Goal: Task Accomplishment & Management: Use online tool/utility

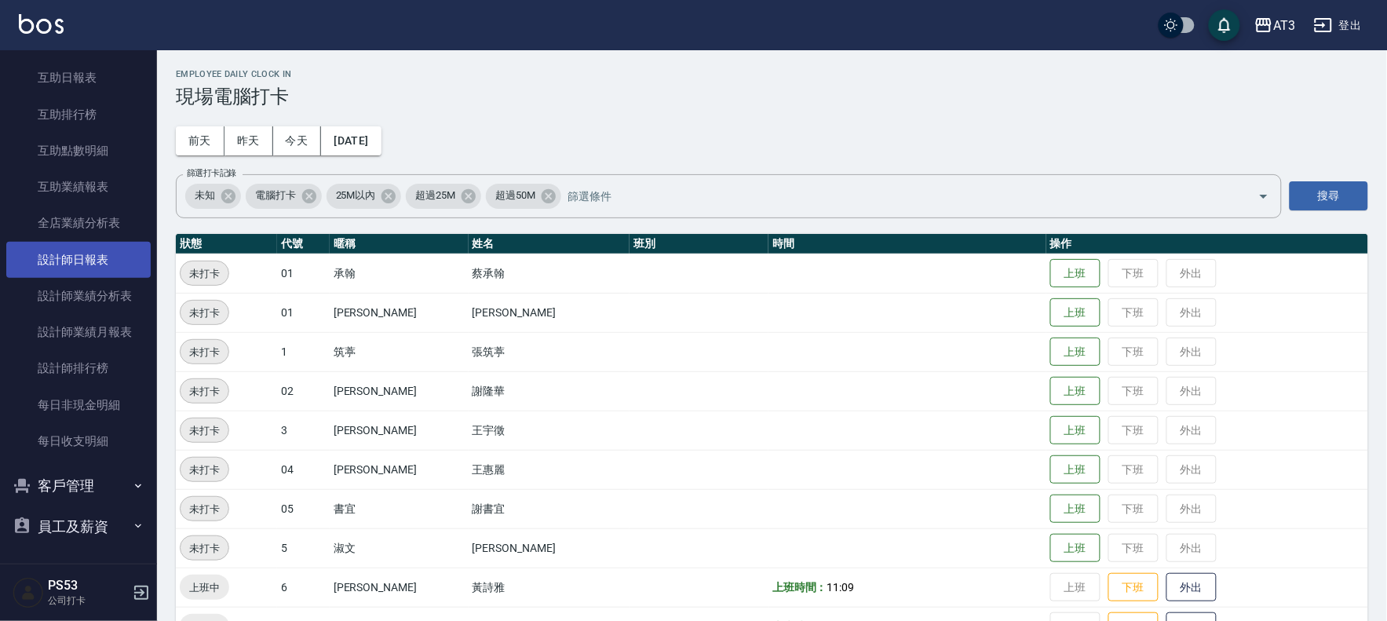
scroll to position [537, 0]
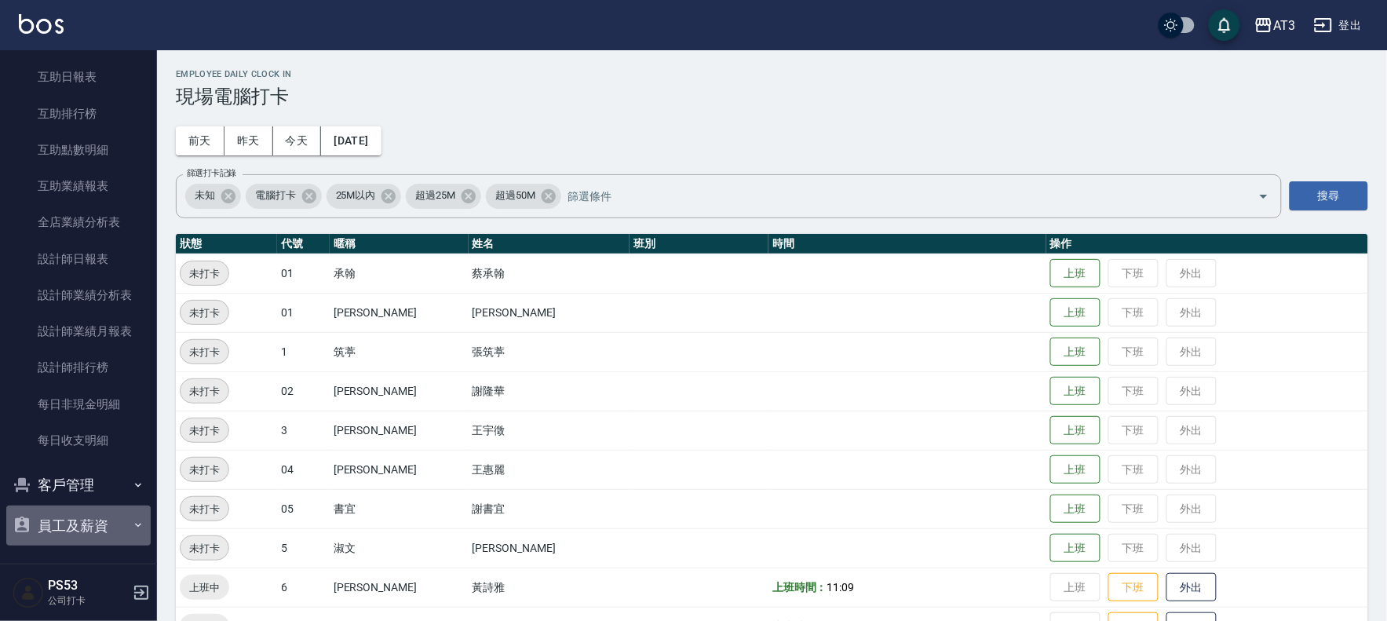
click at [93, 527] on button "員工及薪資" at bounding box center [78, 526] width 144 height 41
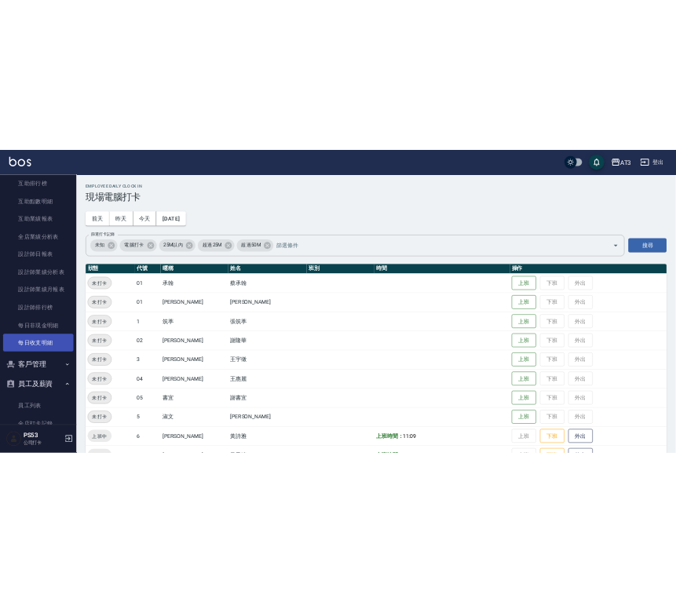
scroll to position [623, 0]
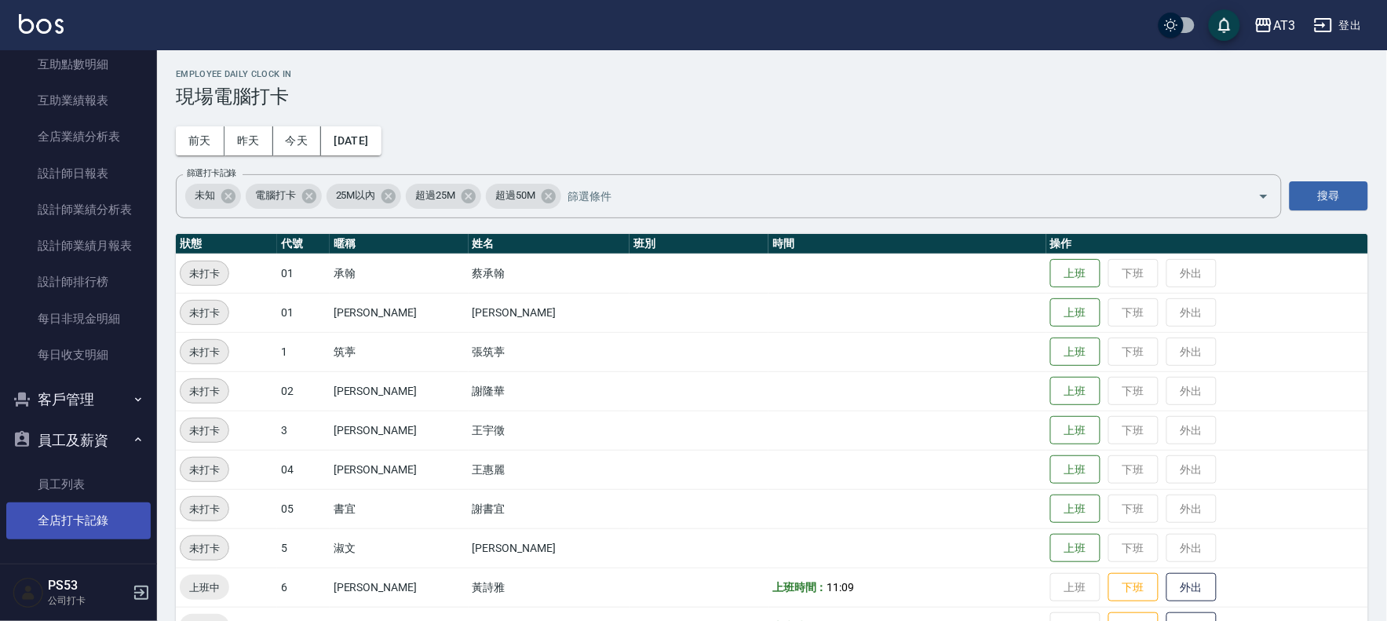
click at [86, 523] on link "全店打卡記錄" at bounding box center [78, 521] width 144 height 36
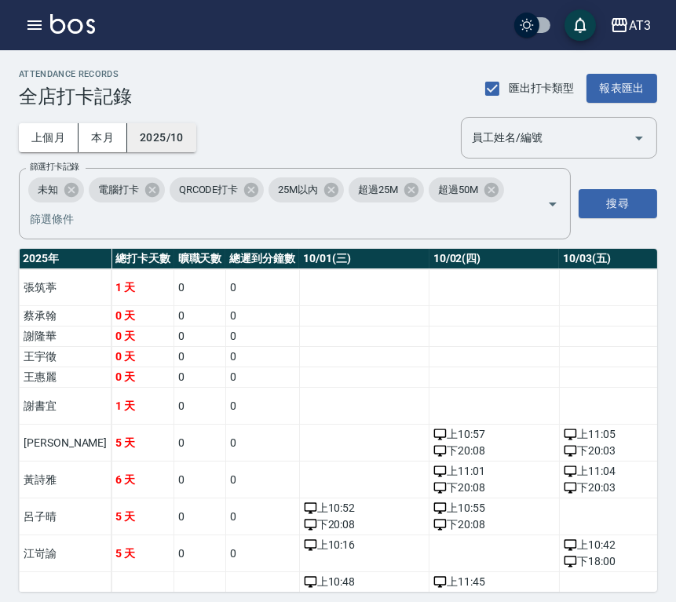
click at [168, 141] on button "2025/10" at bounding box center [161, 137] width 69 height 29
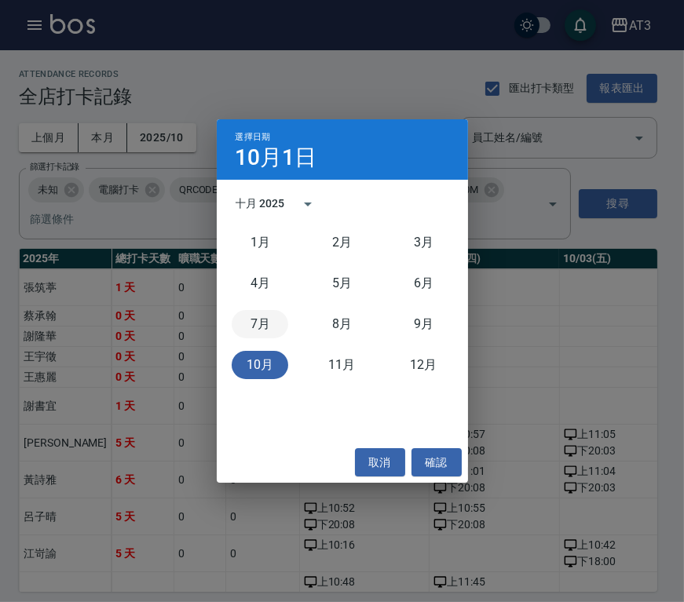
click at [257, 328] on button "7月" at bounding box center [260, 324] width 57 height 28
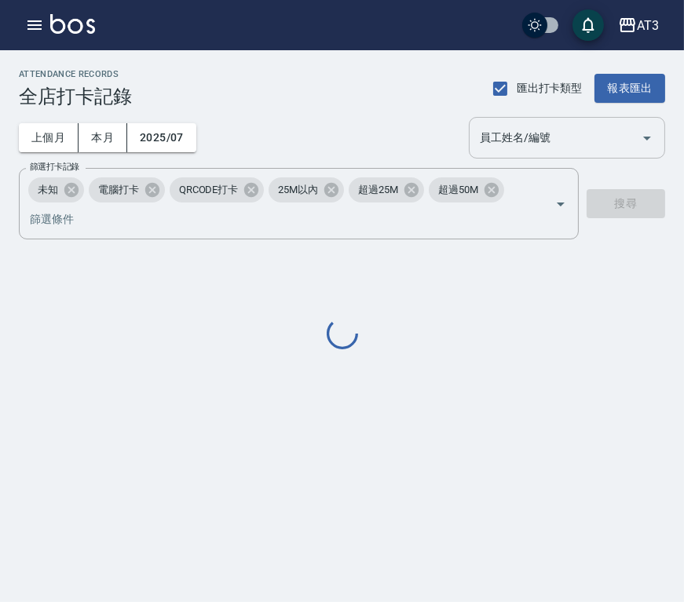
click at [558, 130] on input "員工姓名/編號" at bounding box center [555, 137] width 159 height 27
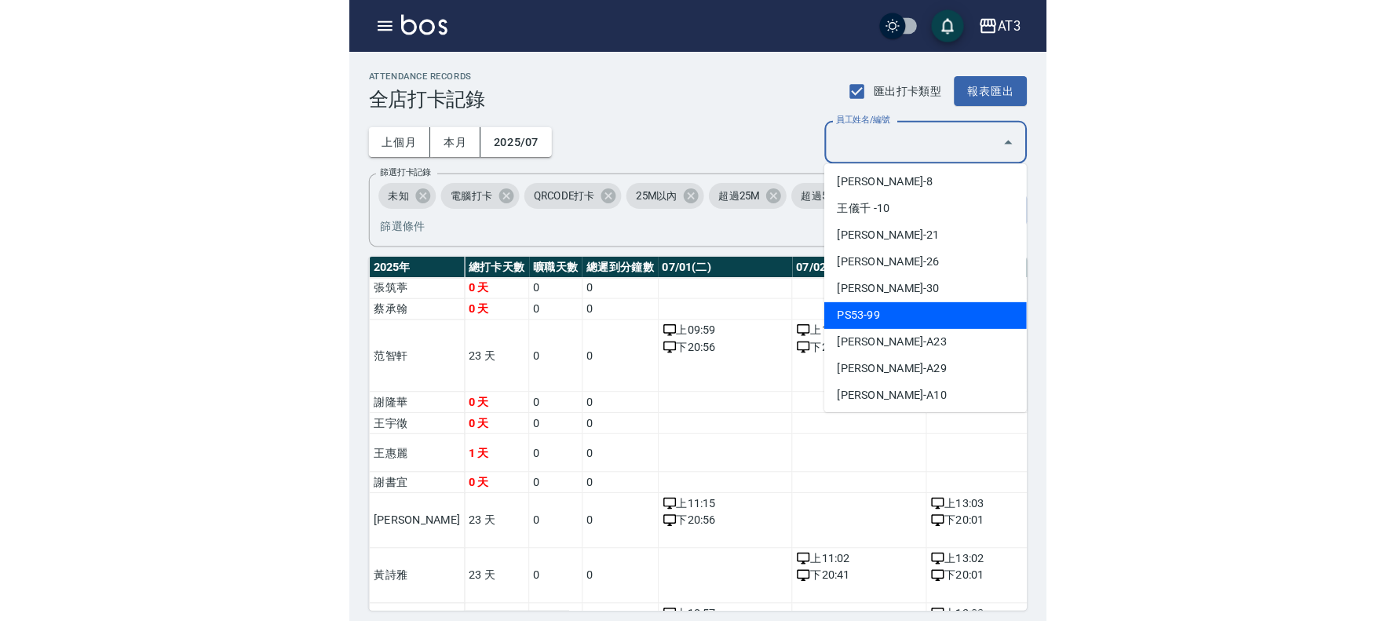
scroll to position [261, 0]
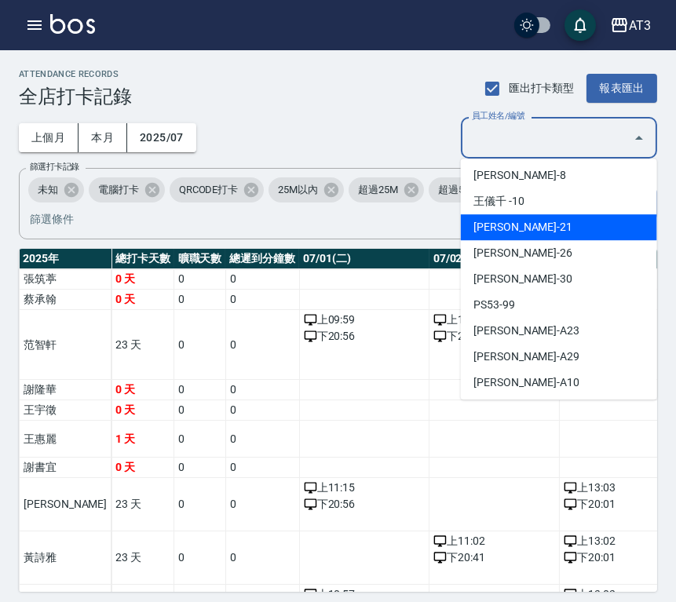
click at [514, 226] on li "[PERSON_NAME]-21" at bounding box center [559, 227] width 196 height 26
type input "[PERSON_NAME]"
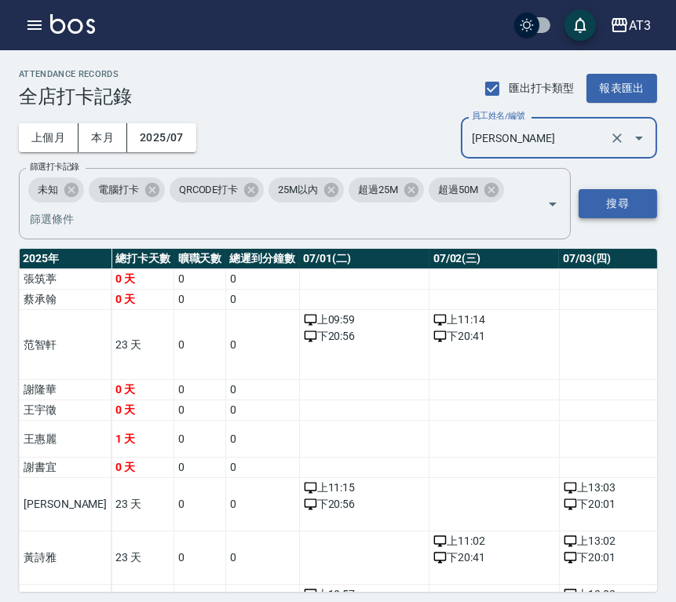
click at [616, 203] on button "搜尋" at bounding box center [618, 203] width 79 height 29
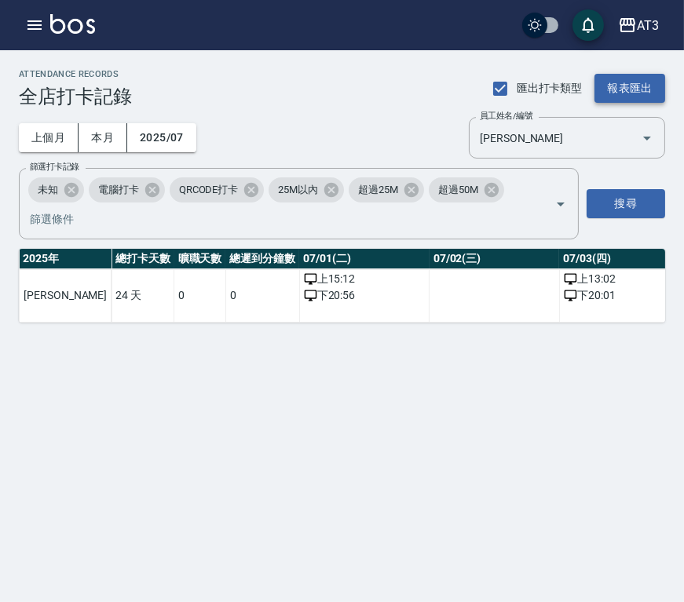
click at [649, 85] on button "報表匯出" at bounding box center [629, 88] width 71 height 29
drag, startPoint x: 324, startPoint y: 424, endPoint x: 291, endPoint y: 395, distance: 43.4
click at [324, 424] on div "ATTENDANCE RECORDS 全店打卡記錄 匯出打卡類型 報表匯出 上個月 本月 2025/07 員工姓名/編號 [PERSON_NAME] 員工姓名…" at bounding box center [342, 301] width 684 height 602
click at [168, 132] on button "2025/07" at bounding box center [161, 137] width 69 height 29
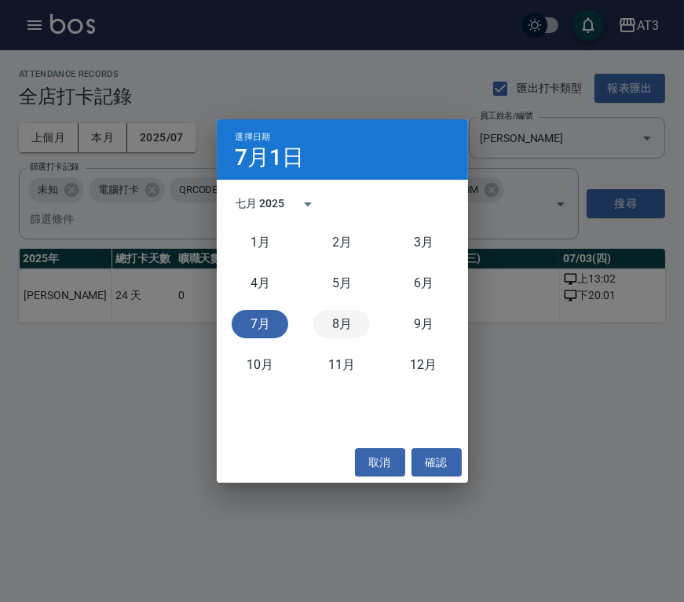
click at [336, 322] on button "8月" at bounding box center [341, 324] width 57 height 28
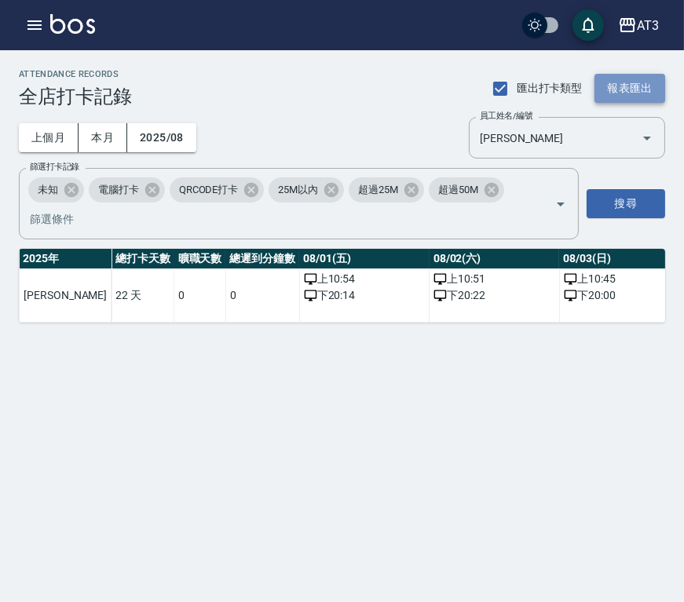
click at [632, 80] on button "報表匯出" at bounding box center [629, 88] width 71 height 29
click at [179, 148] on button "2025/08" at bounding box center [161, 137] width 69 height 29
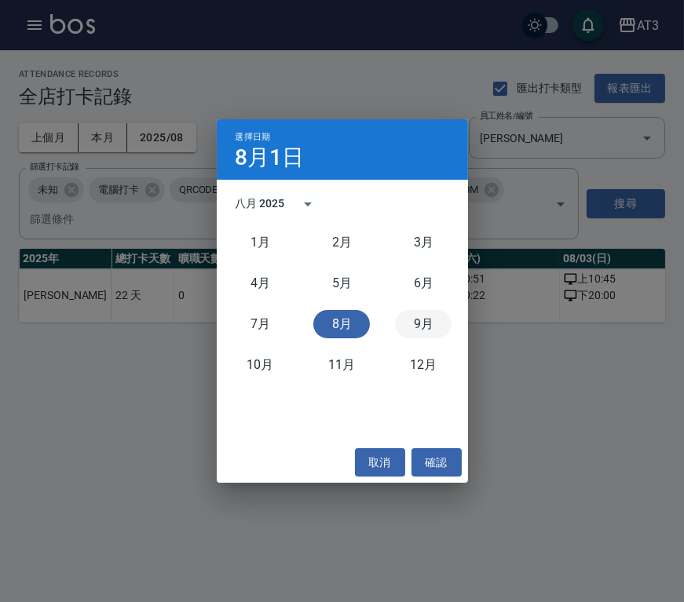
click at [419, 319] on button "9月" at bounding box center [423, 324] width 57 height 28
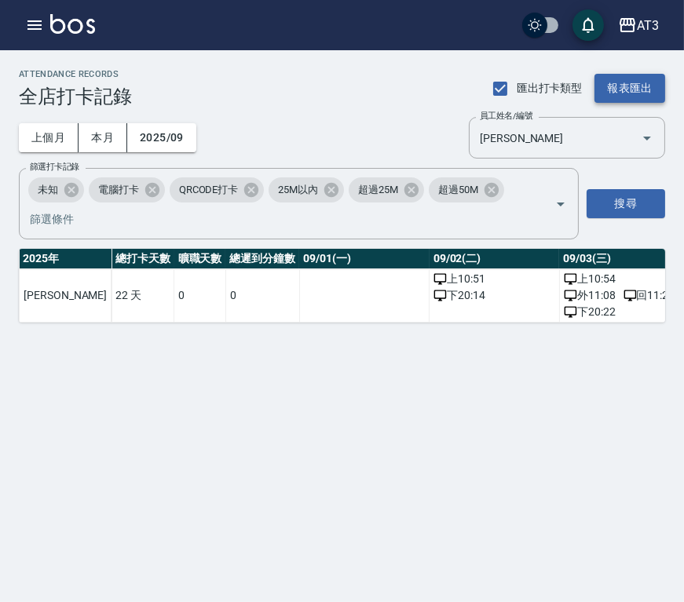
click at [637, 87] on button "報表匯出" at bounding box center [629, 88] width 71 height 29
click at [27, 27] on icon "button" at bounding box center [34, 25] width 19 height 19
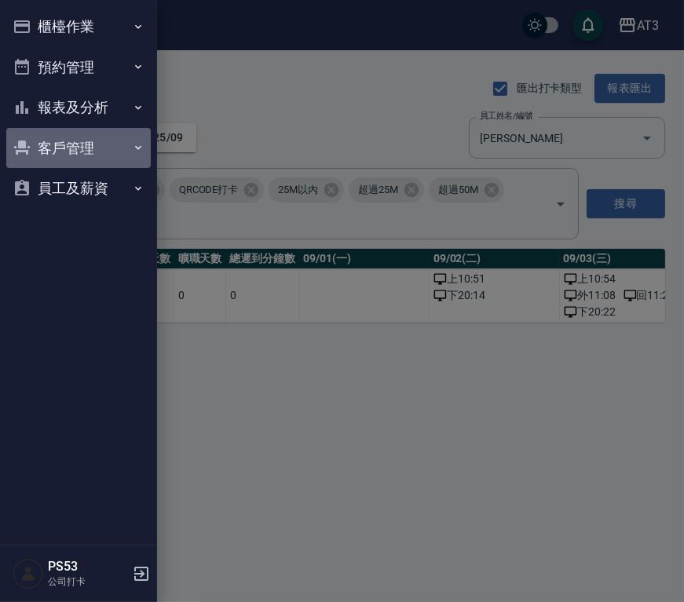
click at [90, 137] on button "客戶管理" at bounding box center [78, 148] width 144 height 41
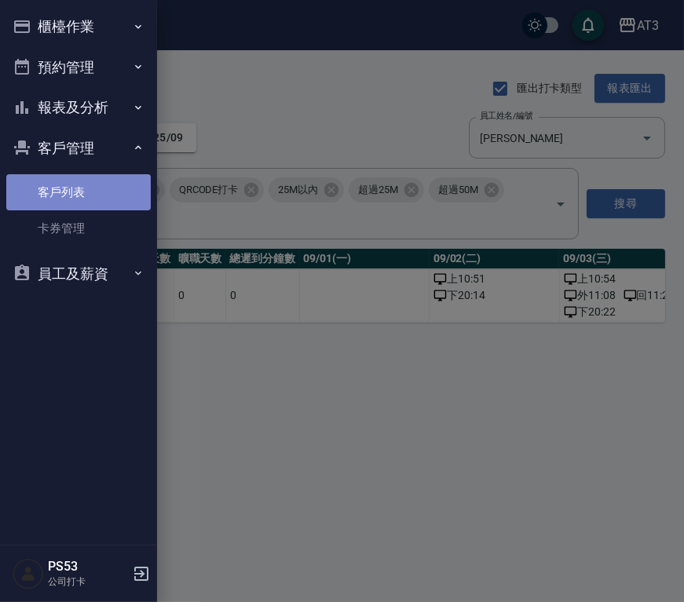
click at [89, 198] on link "客戶列表" at bounding box center [78, 192] width 144 height 36
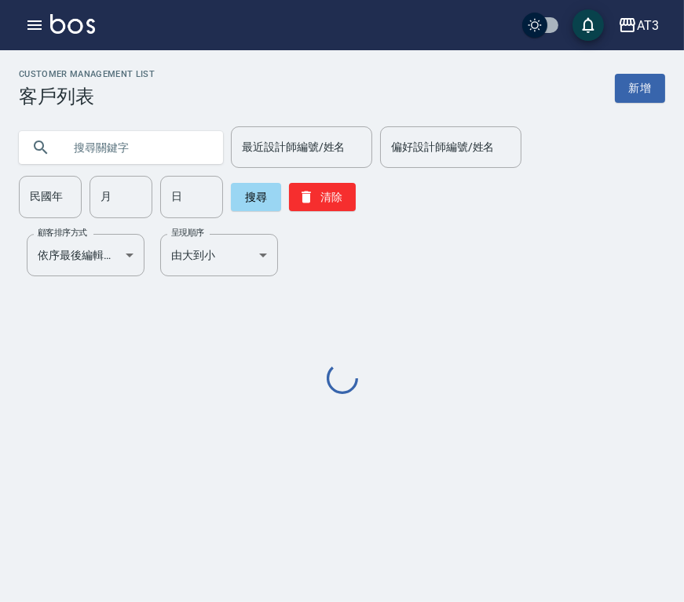
click at [102, 148] on input "text" at bounding box center [137, 147] width 148 height 42
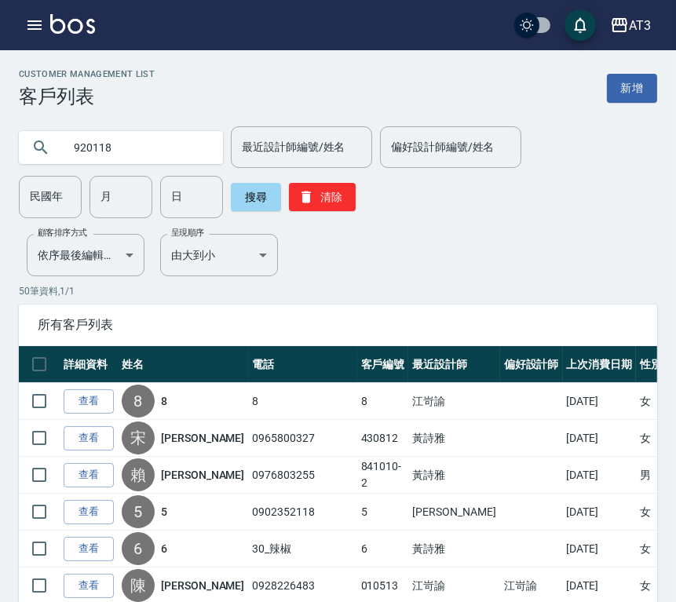
type input "920118"
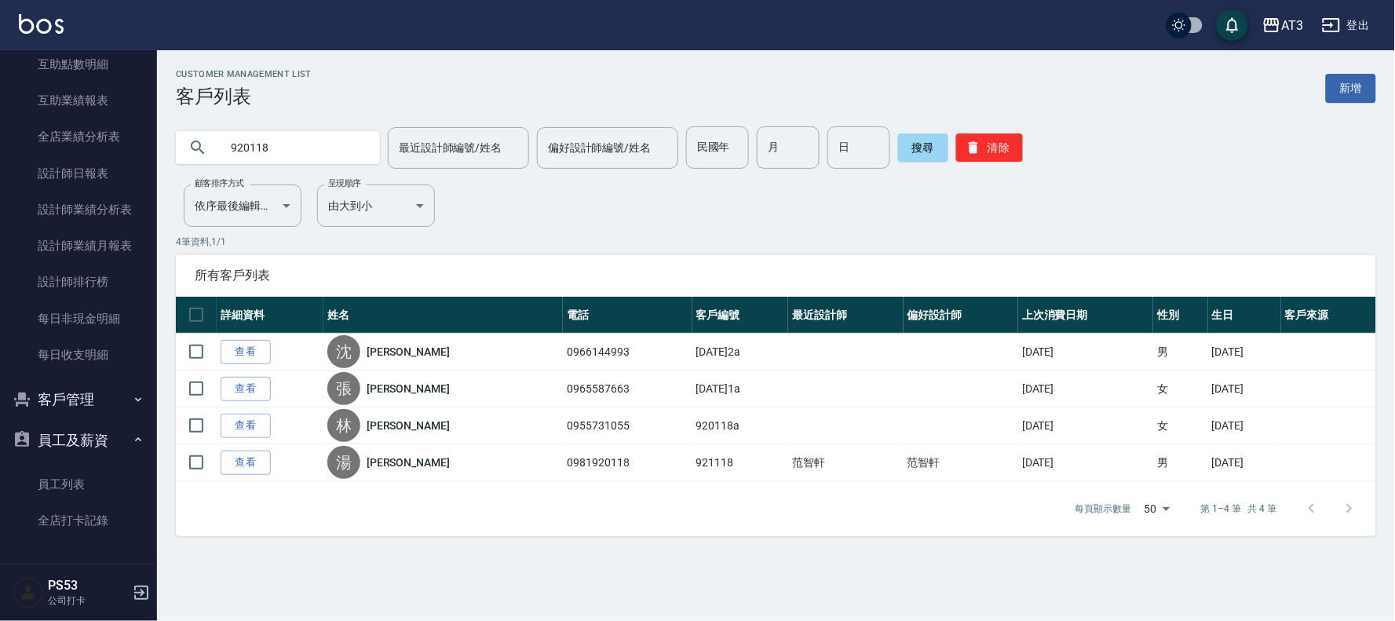
click at [59, 405] on button "客戶管理" at bounding box center [78, 399] width 144 height 41
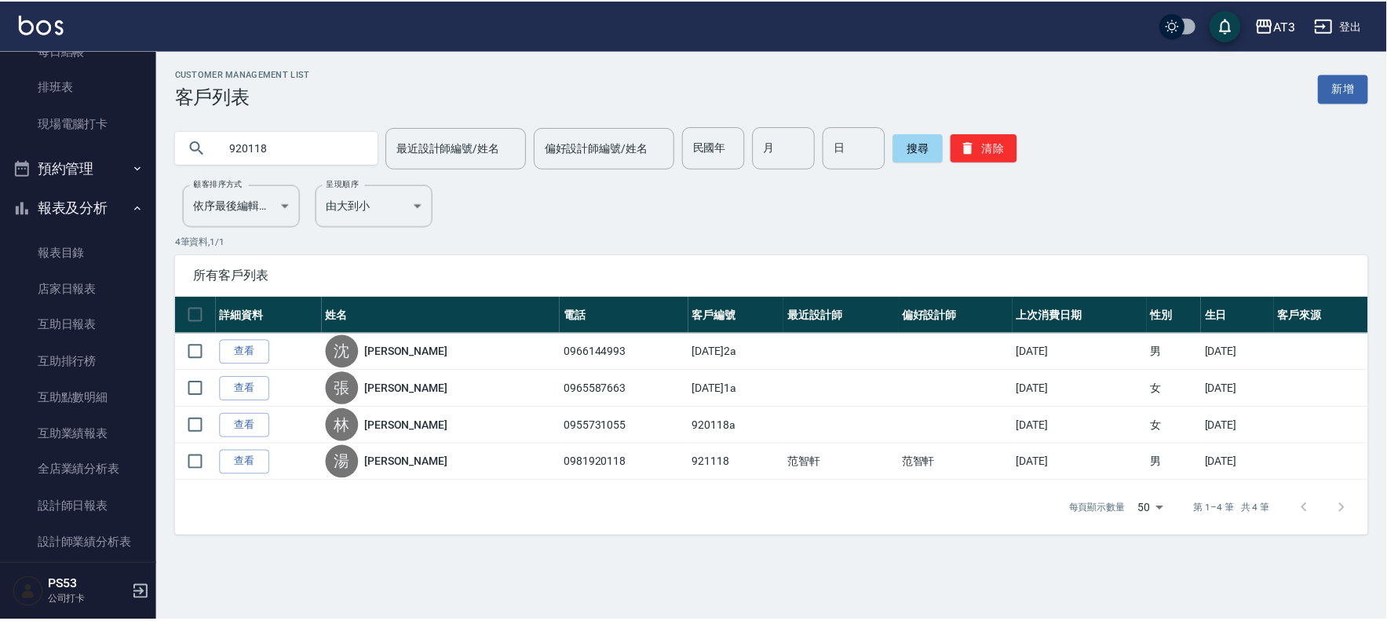
scroll to position [273, 0]
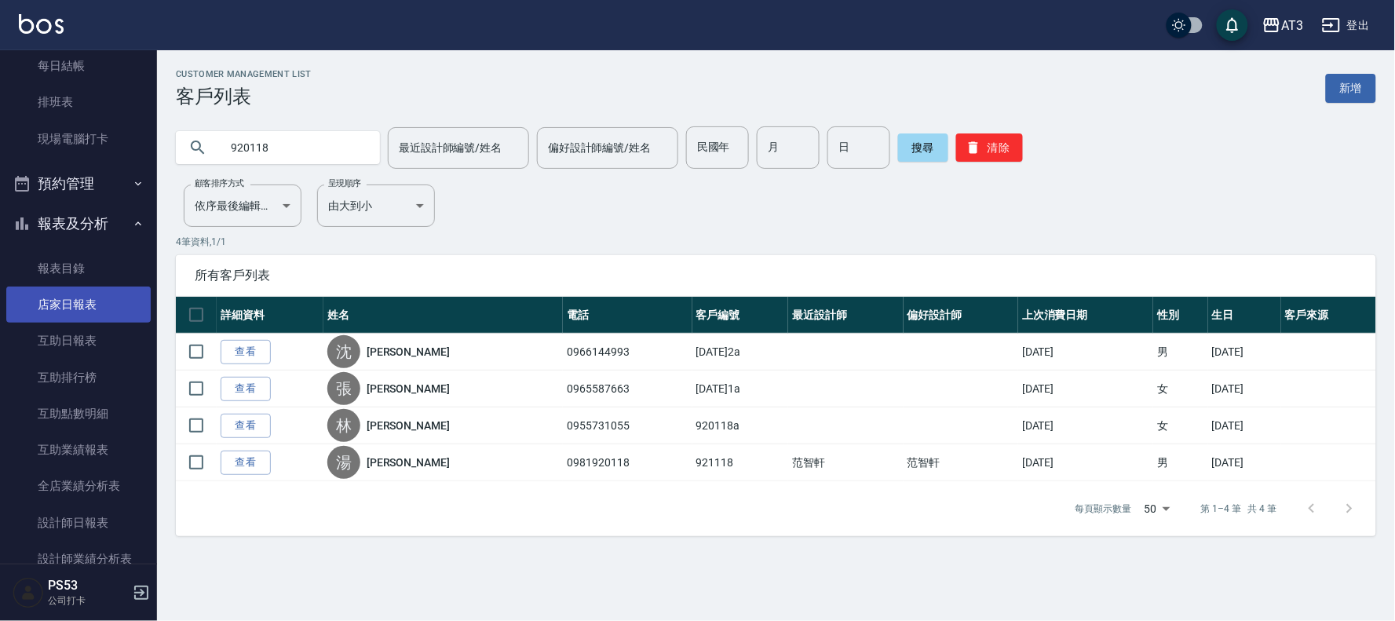
click at [80, 295] on link "店家日報表" at bounding box center [78, 305] width 144 height 36
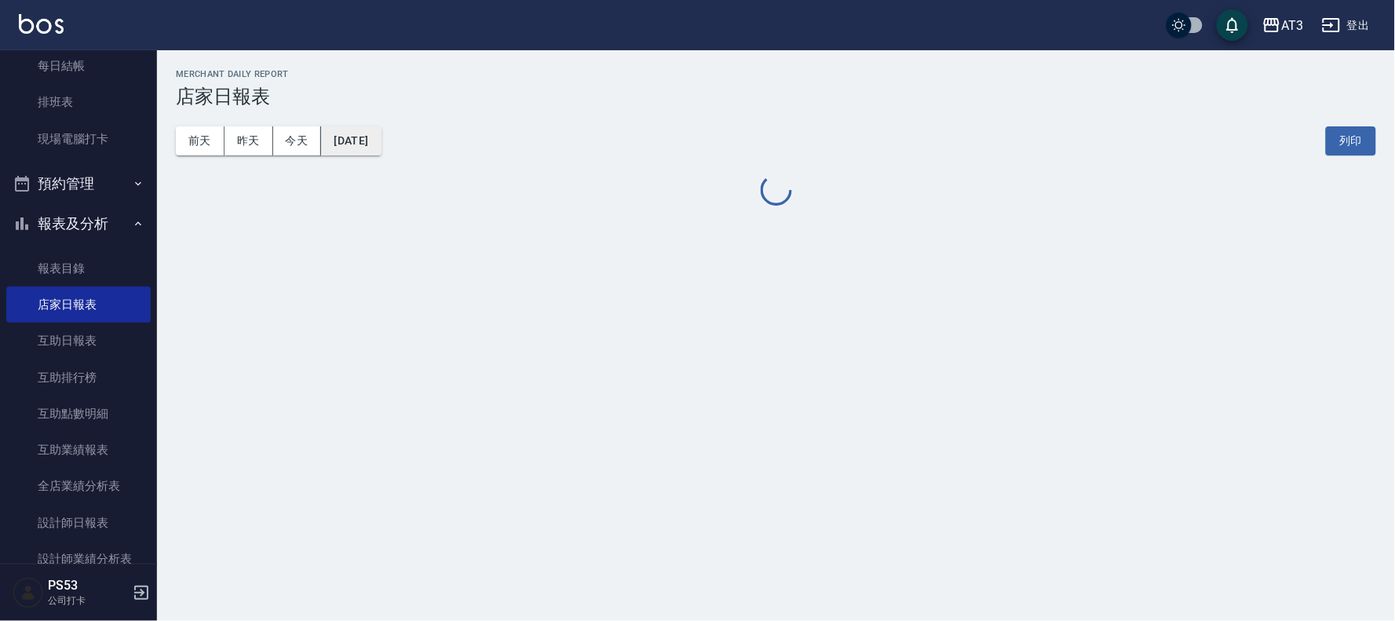
click at [381, 140] on button "[DATE]" at bounding box center [351, 140] width 60 height 29
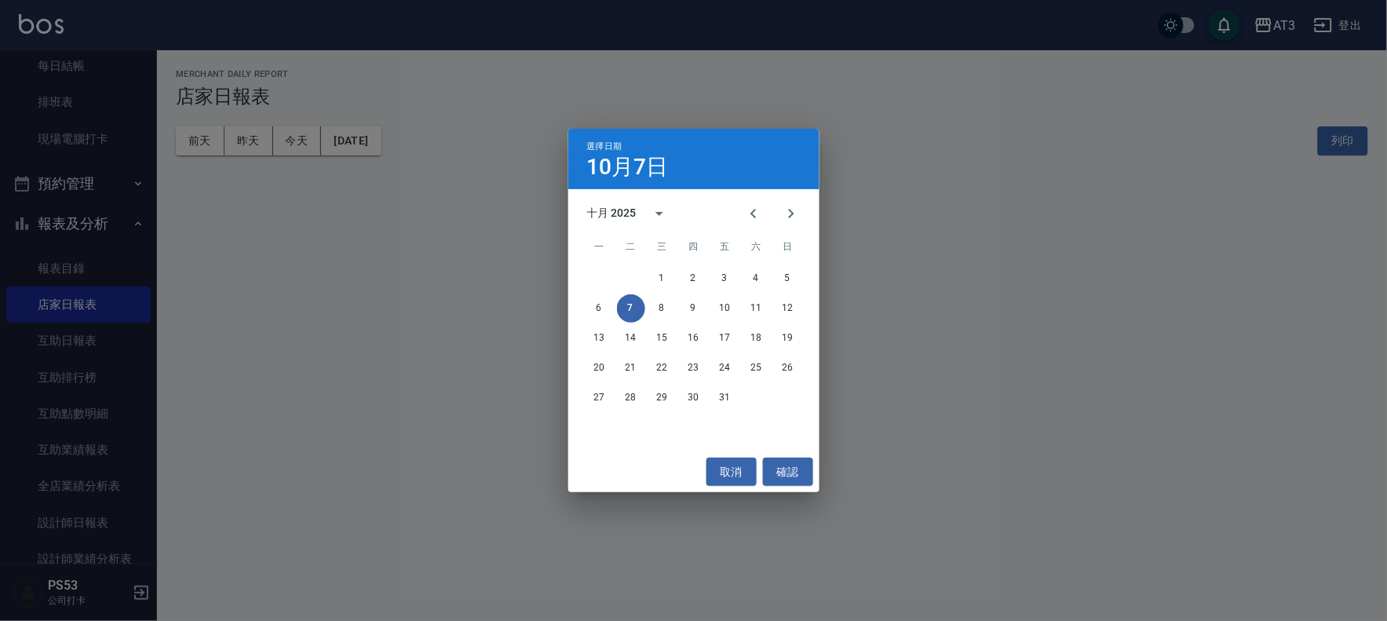
click at [669, 228] on div "AT3 [DATE] 店家日報表 列印時間： [DATE][PHONE_NUMBER]:09 Merchant Daily Report 店家日報表 [DAT…" at bounding box center [772, 138] width 1230 height 177
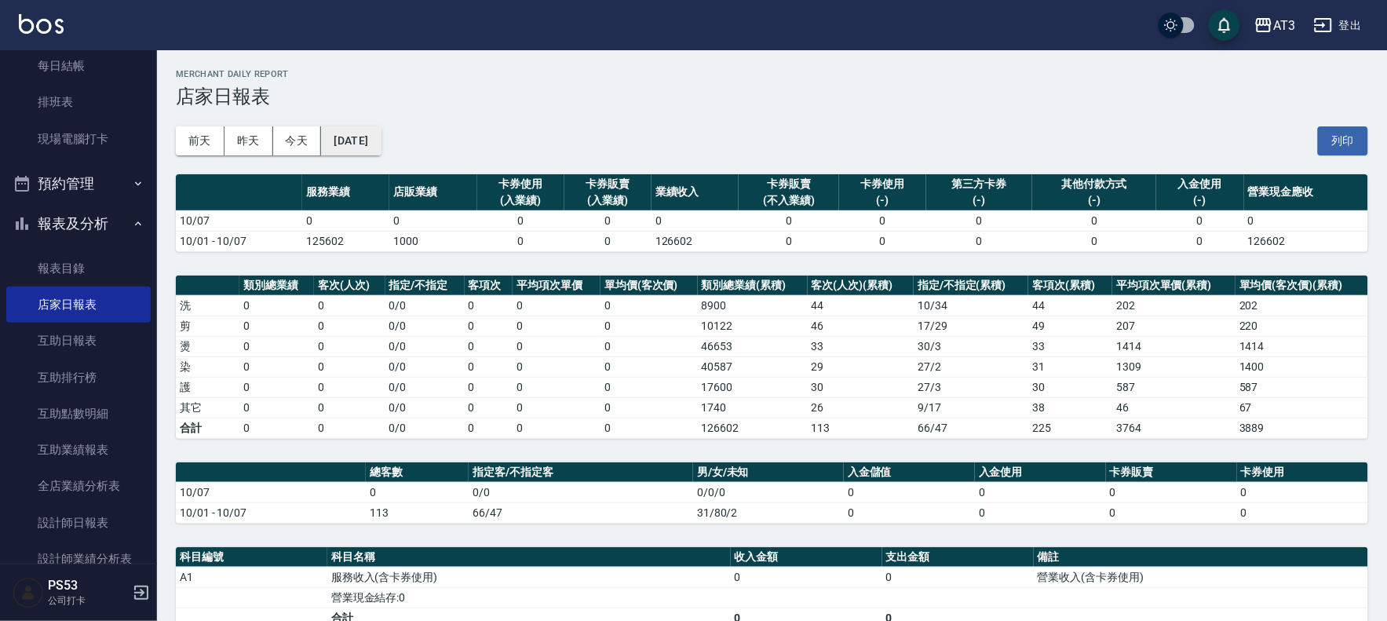
click at [378, 137] on button "[DATE]" at bounding box center [351, 140] width 60 height 29
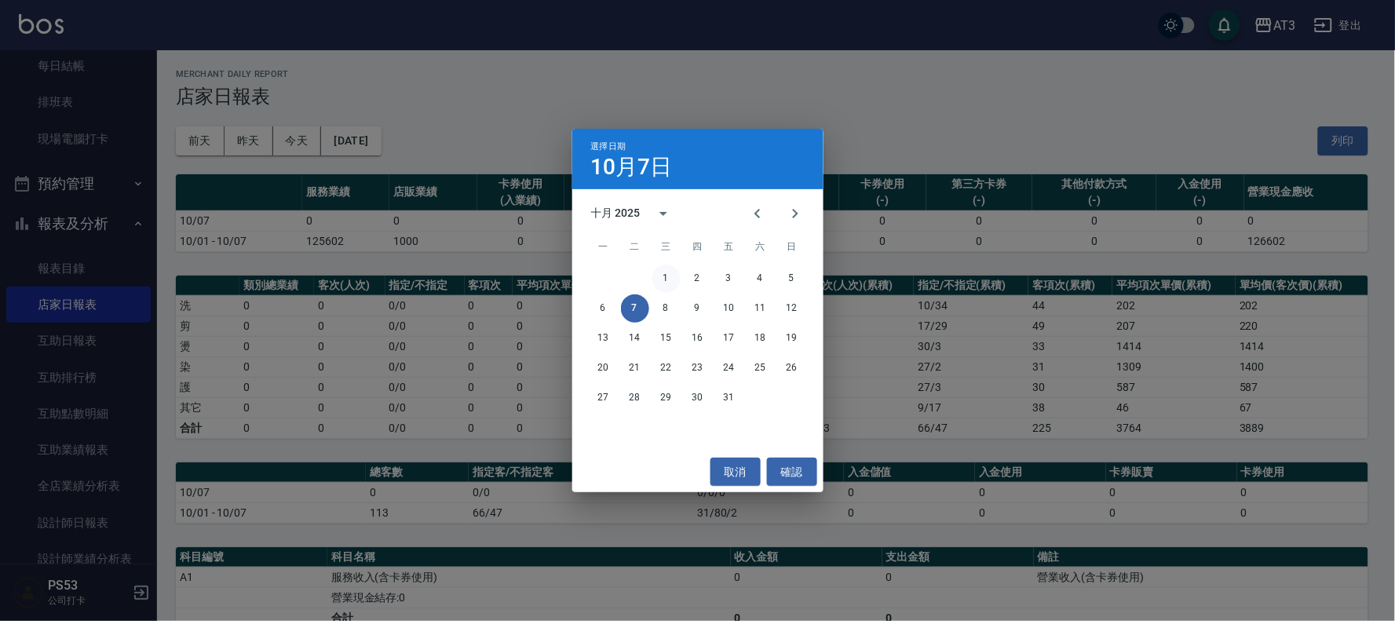
click at [671, 281] on button "1" at bounding box center [667, 279] width 28 height 28
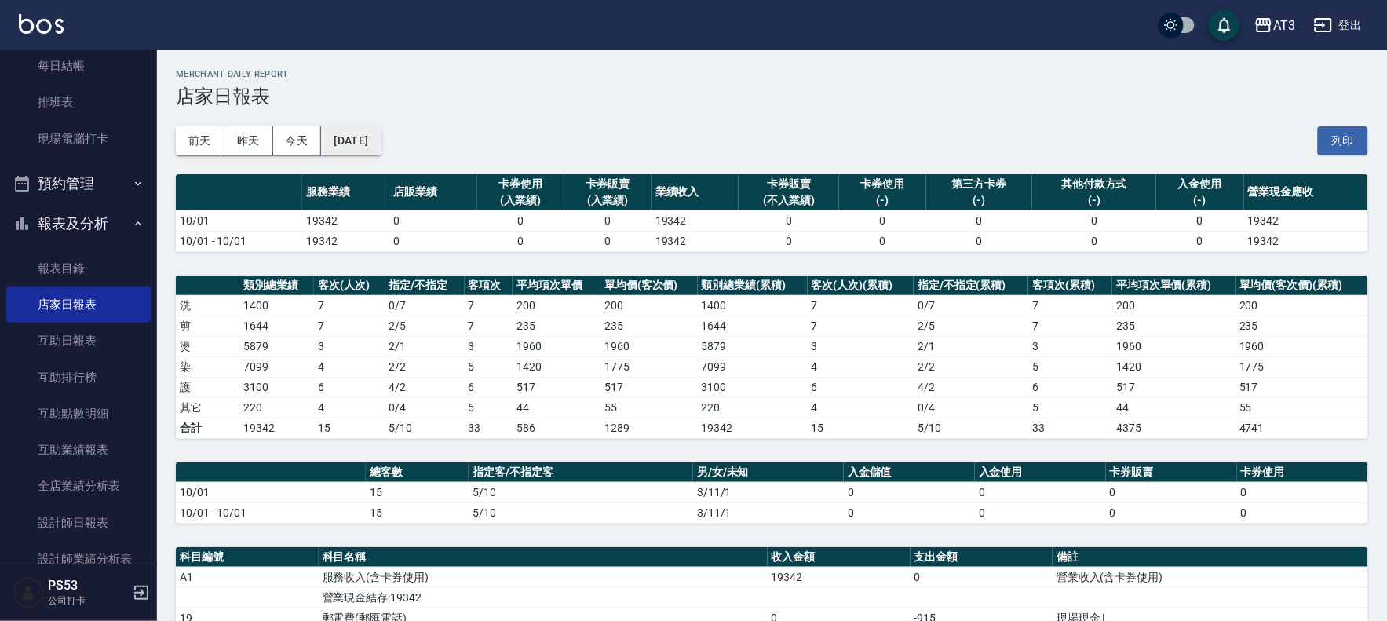
click at [355, 143] on button "[DATE]" at bounding box center [351, 140] width 60 height 29
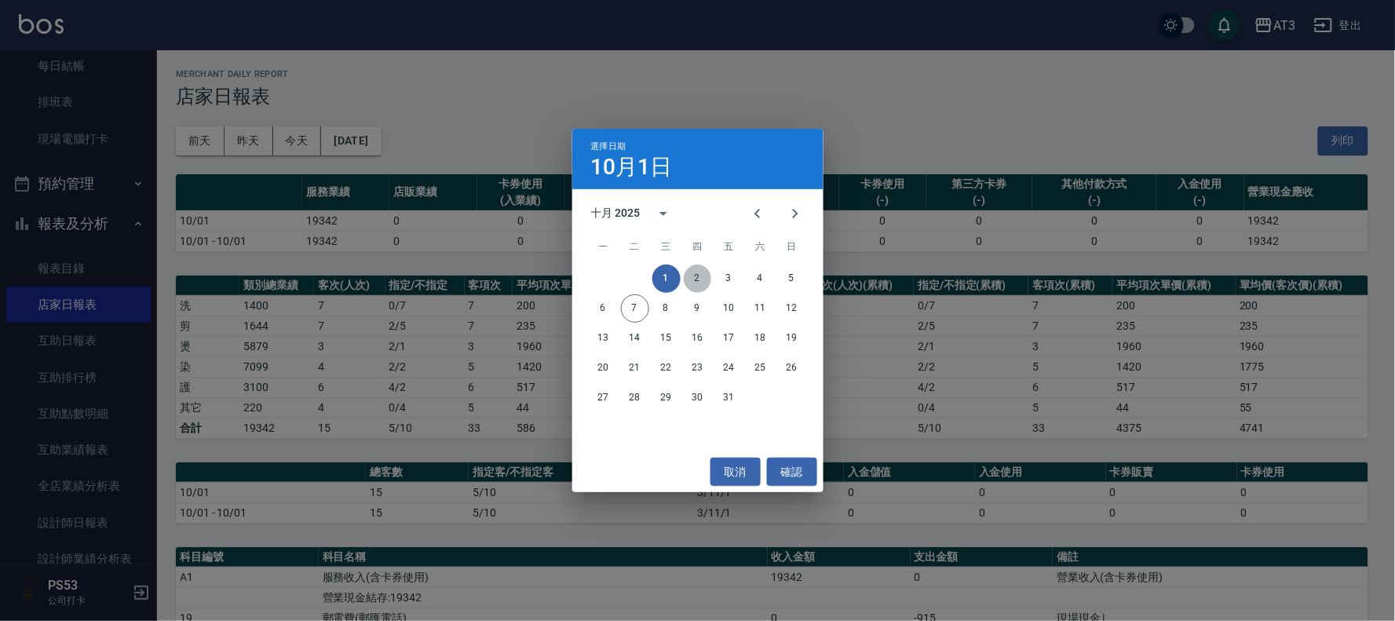
click at [695, 273] on button "2" at bounding box center [698, 279] width 28 height 28
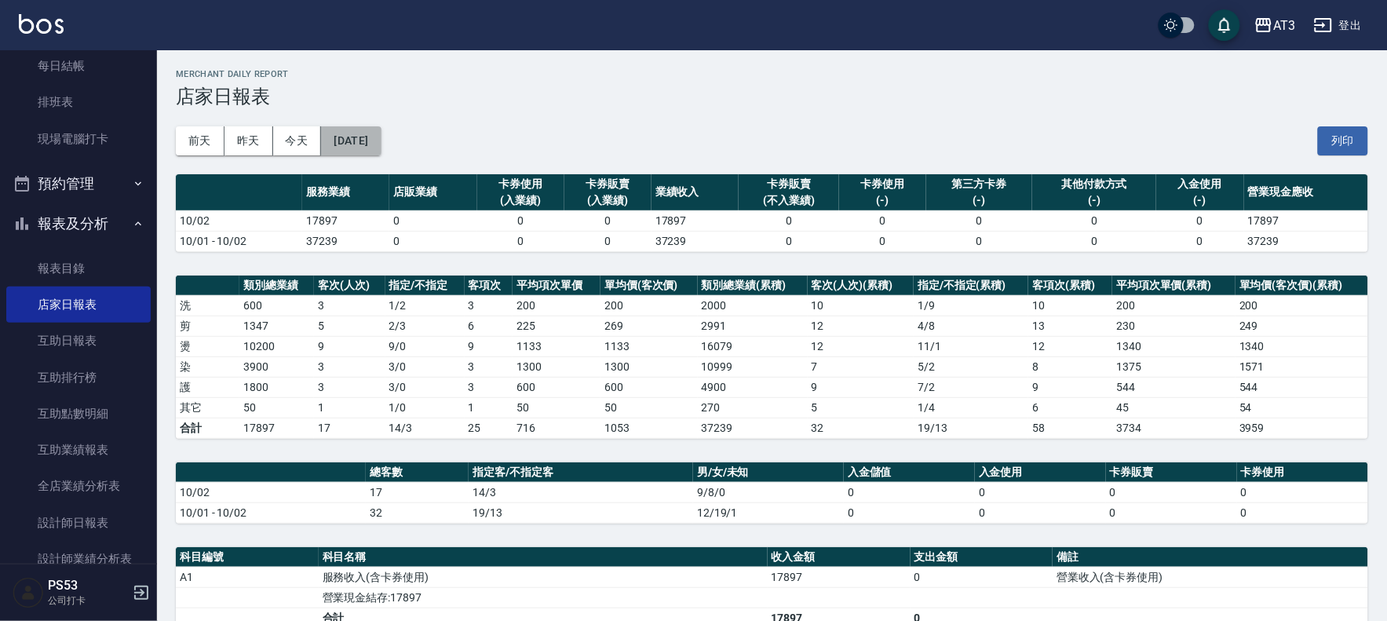
click at [381, 138] on button "[DATE]" at bounding box center [351, 140] width 60 height 29
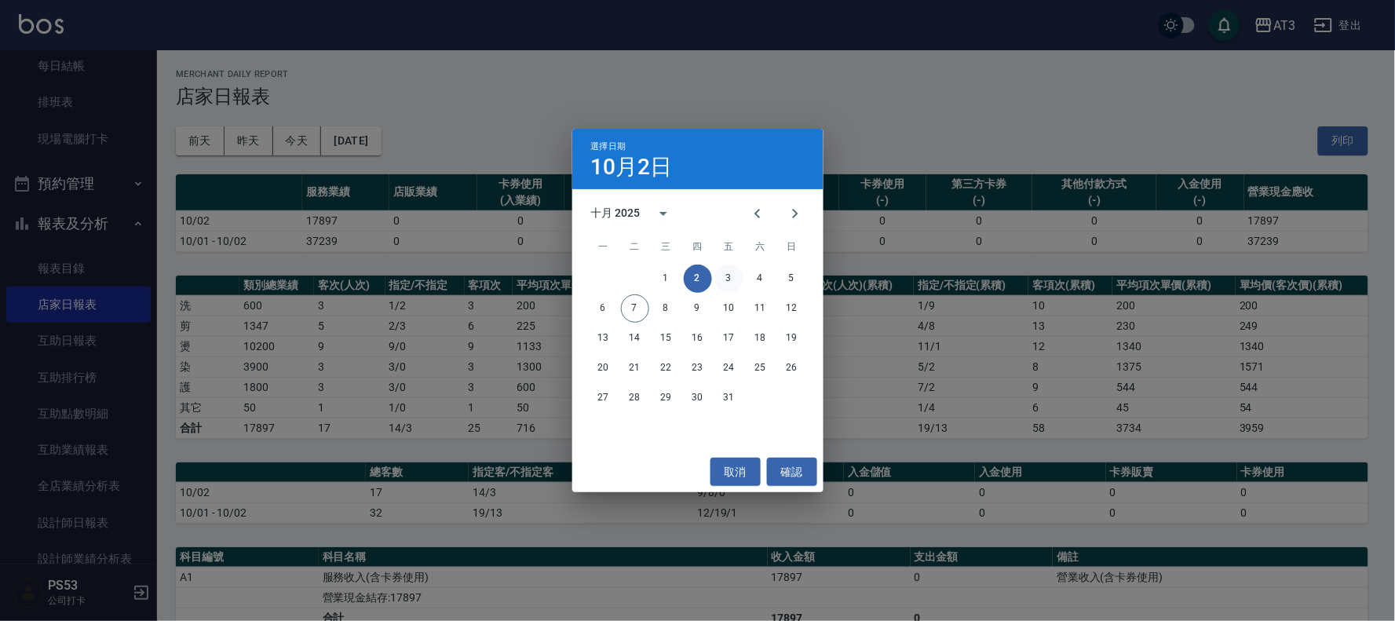
click at [729, 280] on button "3" at bounding box center [729, 279] width 28 height 28
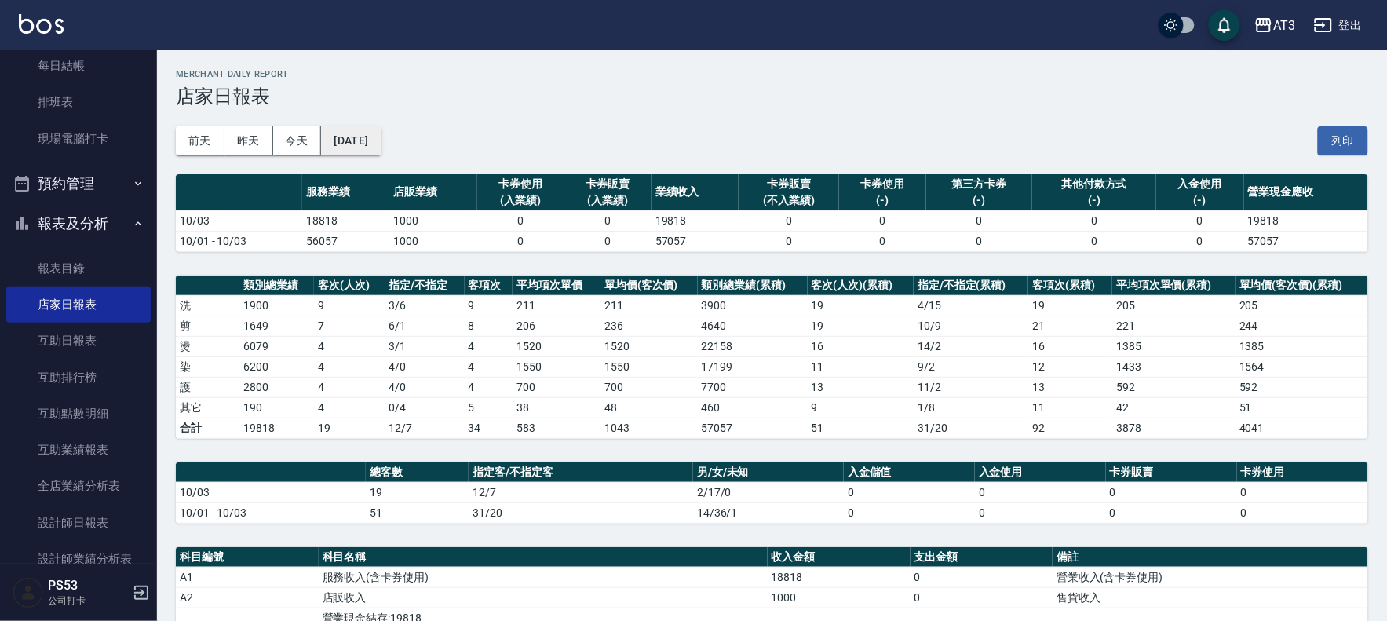
click at [371, 139] on button "[DATE]" at bounding box center [351, 140] width 60 height 29
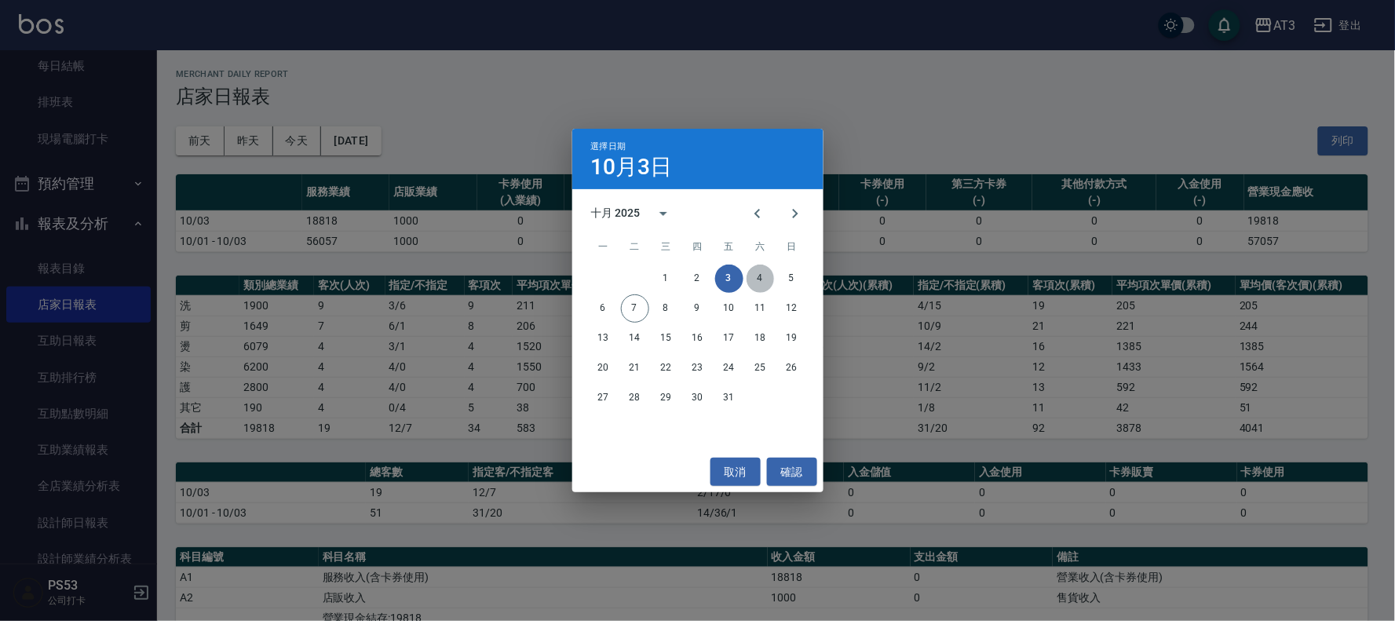
click at [757, 269] on button "4" at bounding box center [761, 279] width 28 height 28
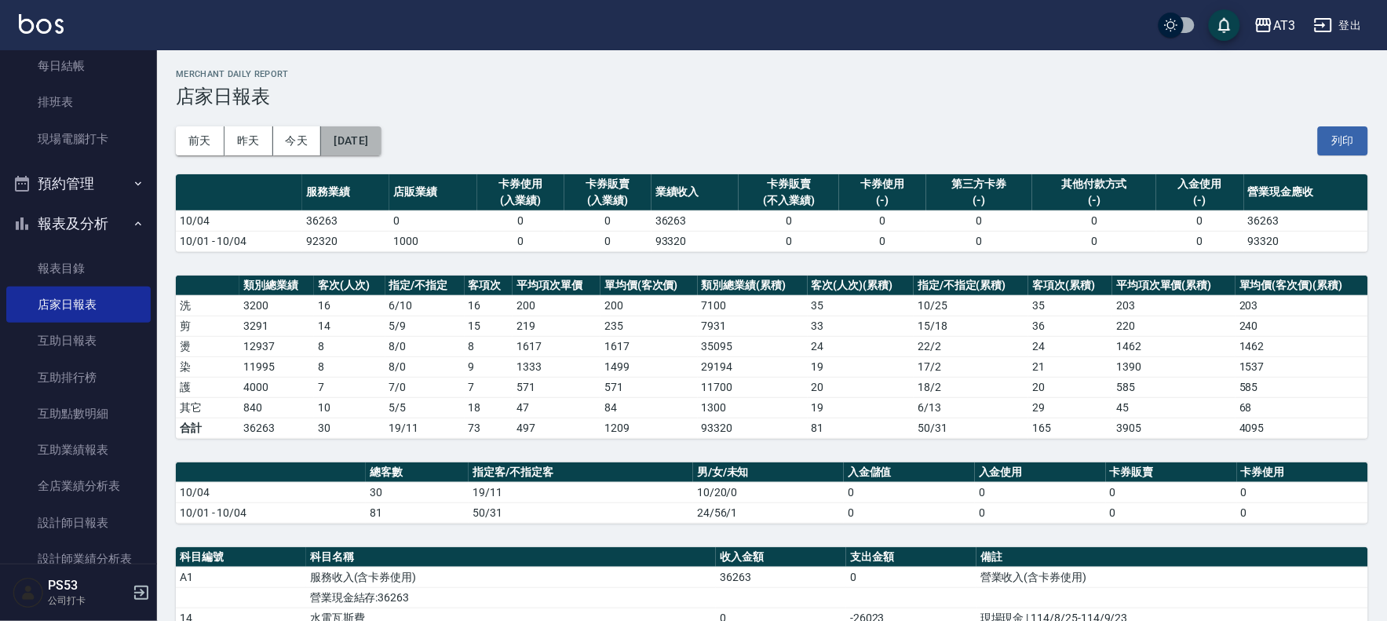
click at [370, 140] on button "[DATE]" at bounding box center [351, 140] width 60 height 29
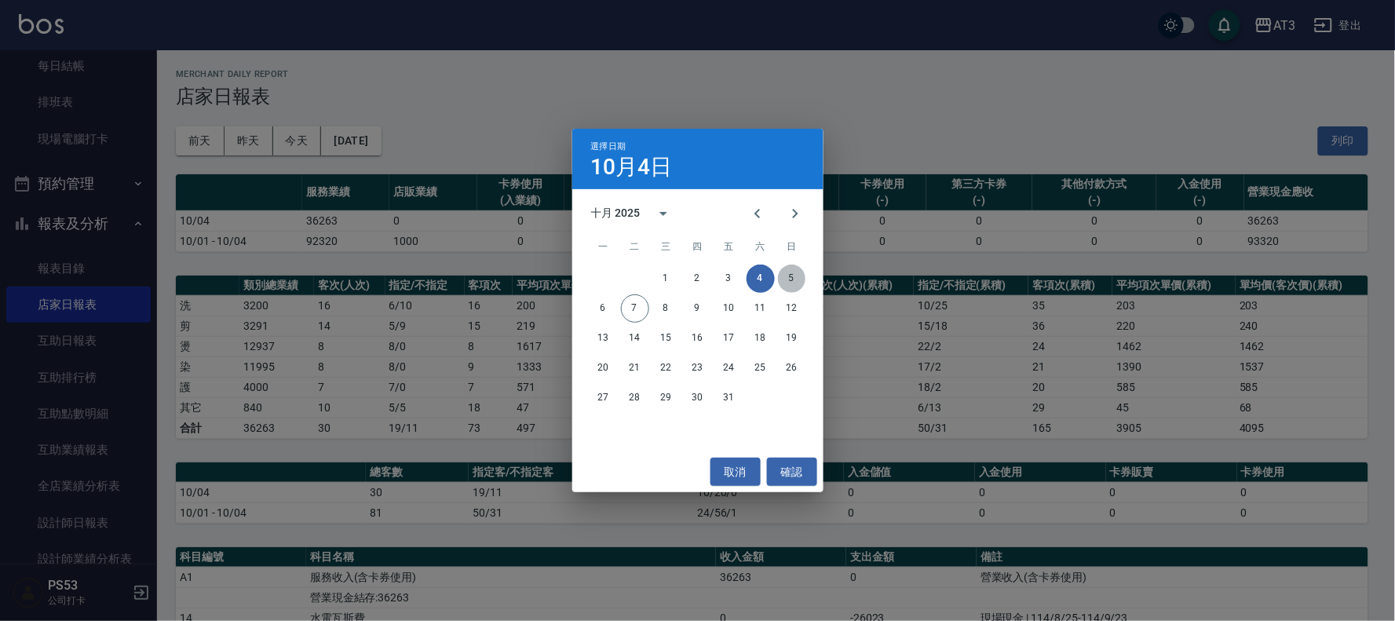
click at [757, 278] on button "5" at bounding box center [792, 279] width 28 height 28
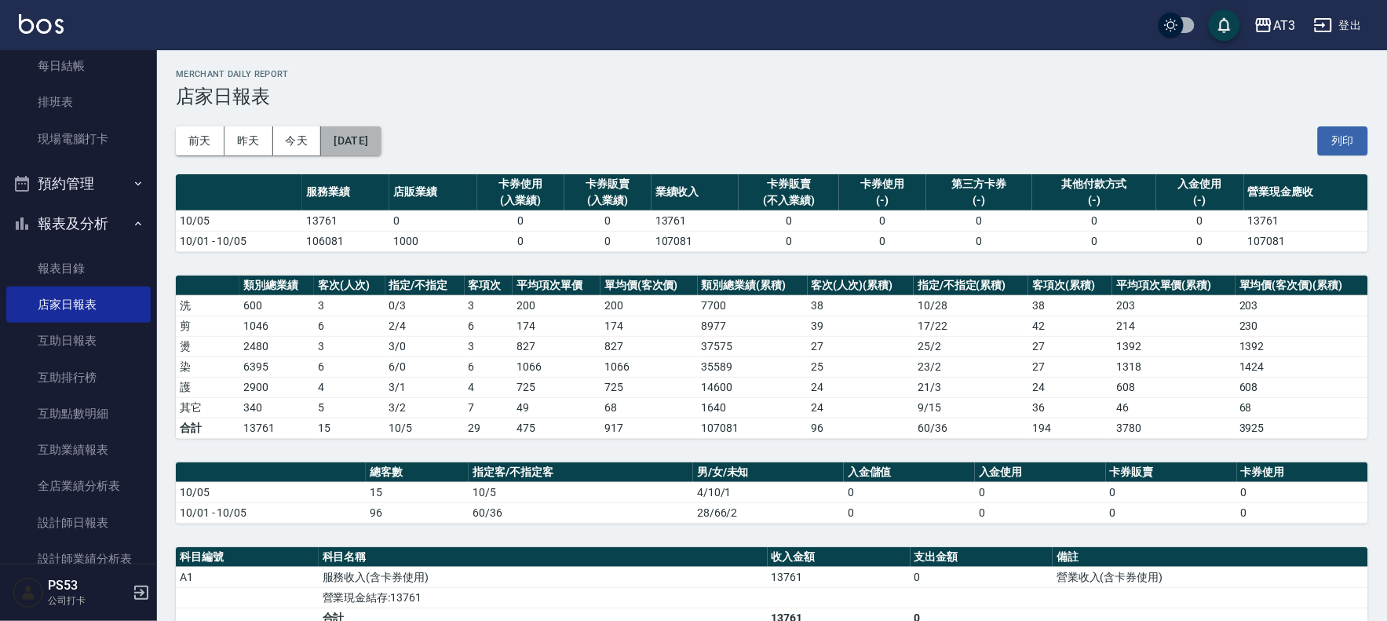
click at [378, 141] on button "[DATE]" at bounding box center [351, 140] width 60 height 29
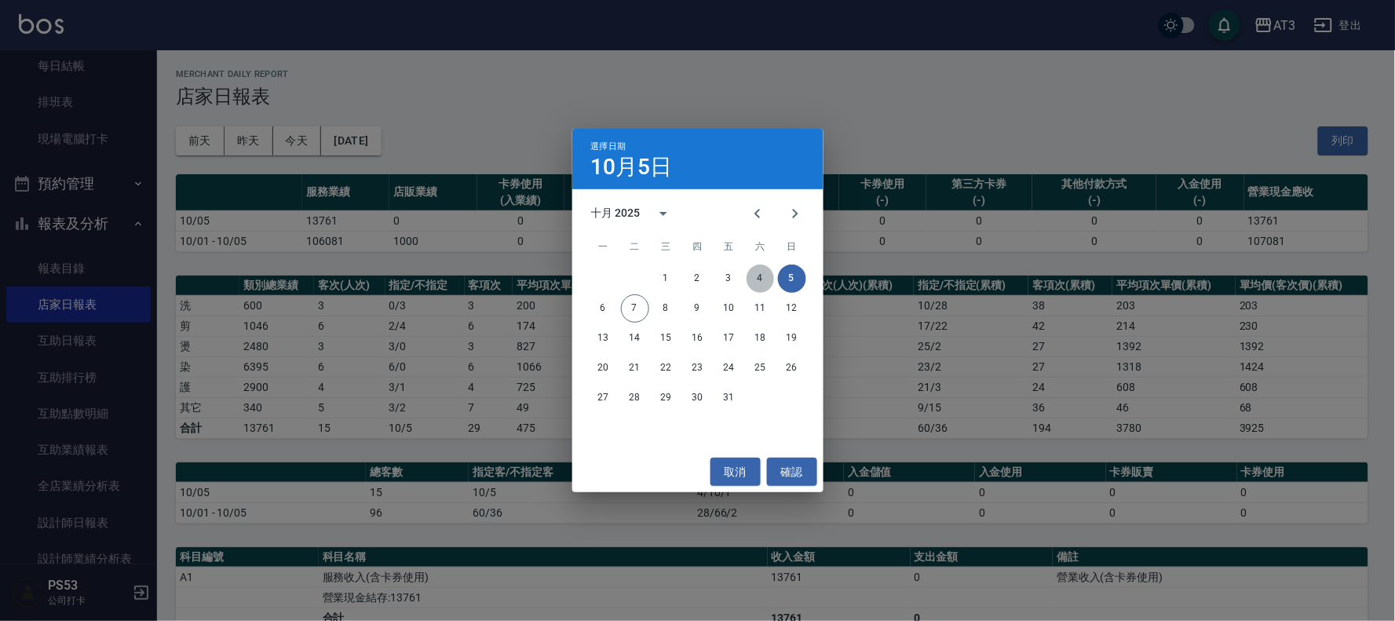
click at [757, 276] on button "4" at bounding box center [761, 279] width 28 height 28
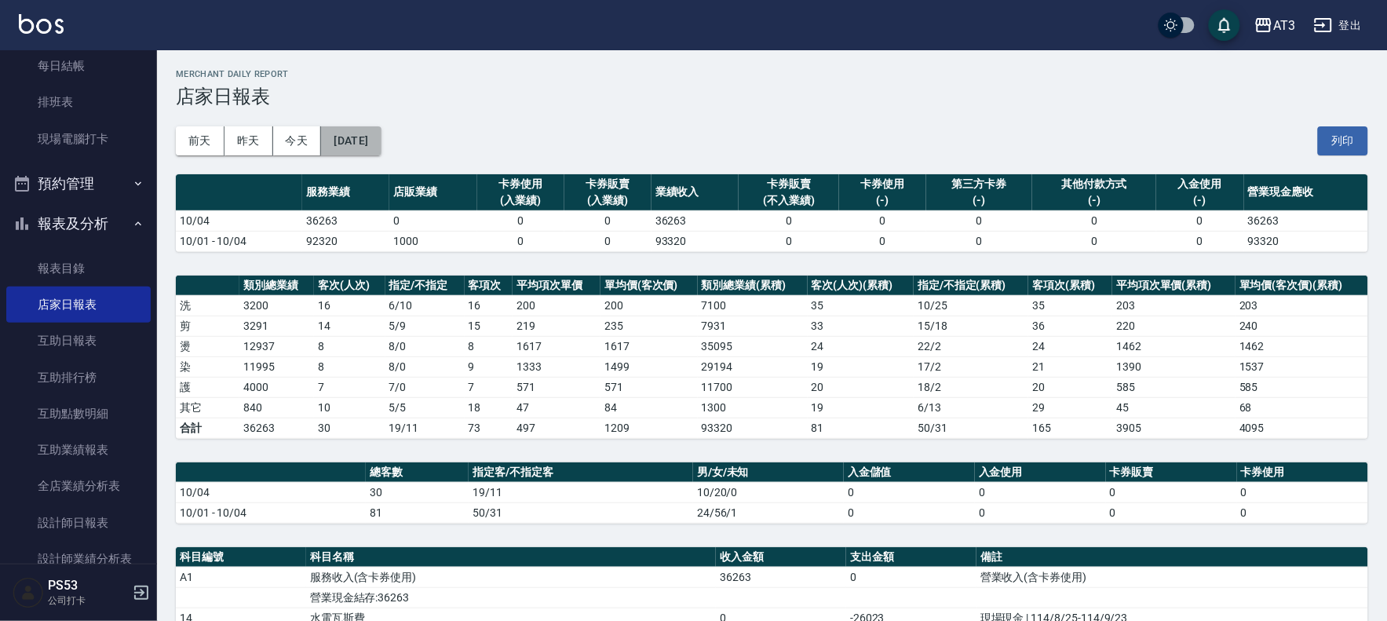
click at [381, 132] on button "[DATE]" at bounding box center [351, 140] width 60 height 29
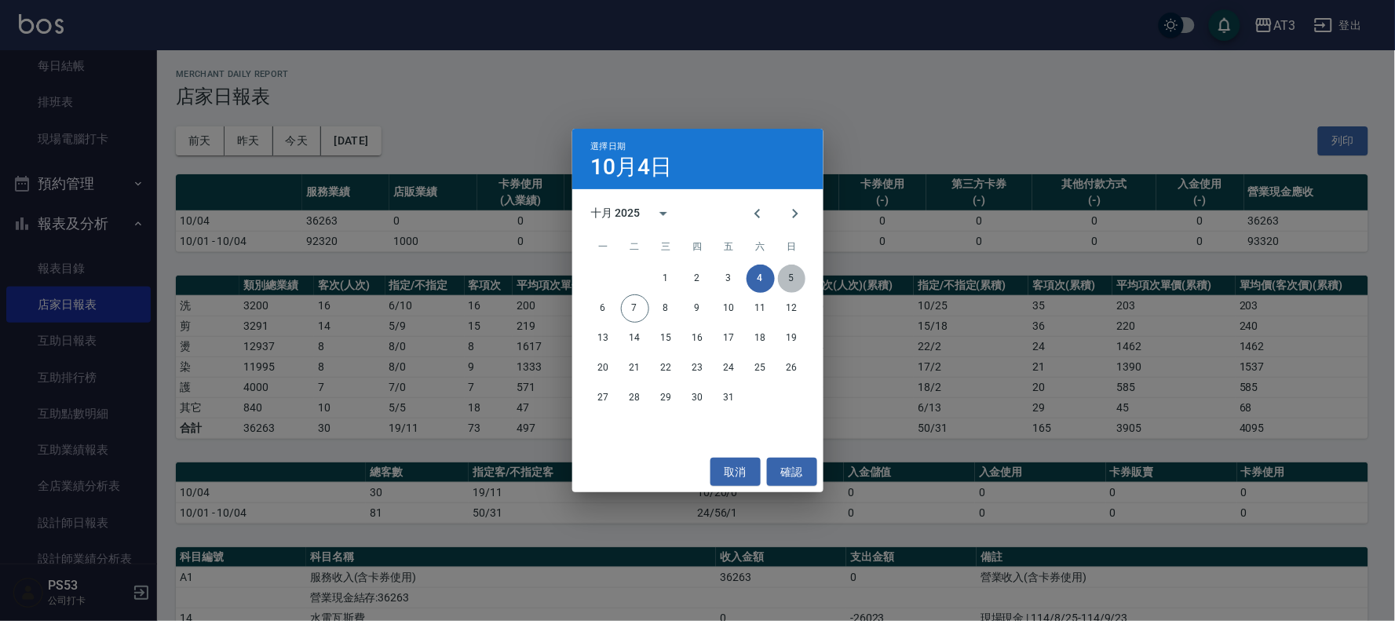
click at [757, 277] on button "5" at bounding box center [792, 279] width 28 height 28
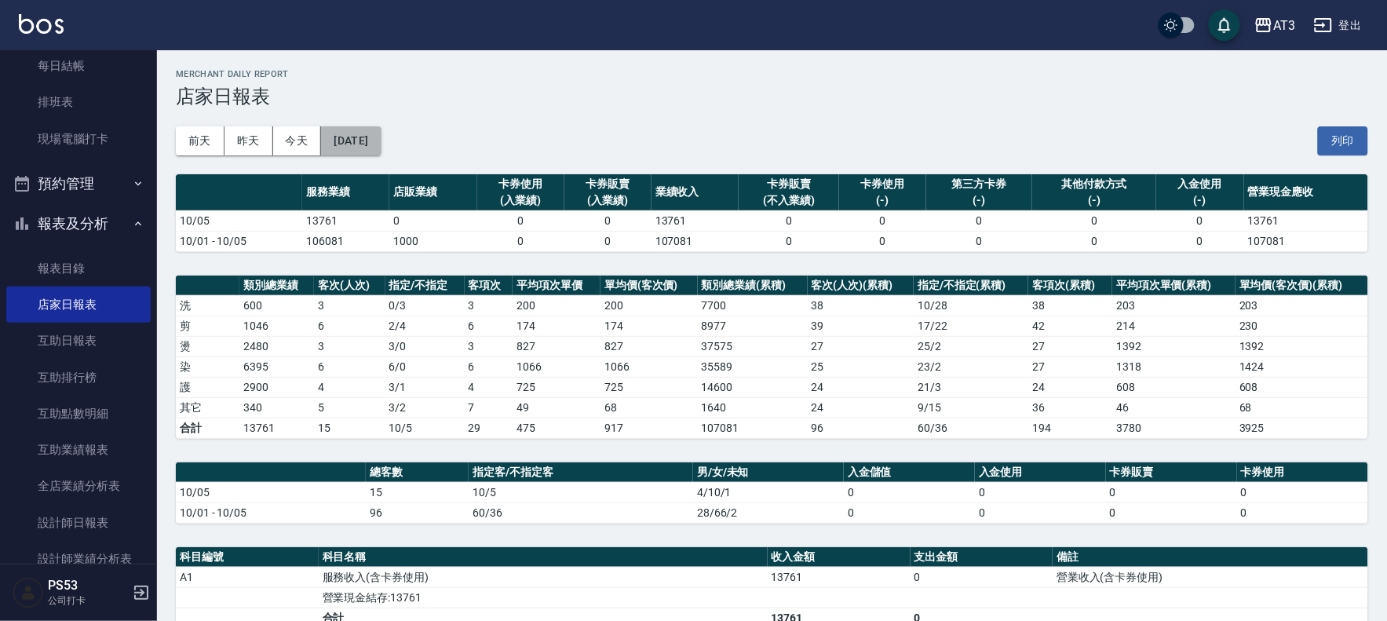
click at [381, 137] on button "[DATE]" at bounding box center [351, 140] width 60 height 29
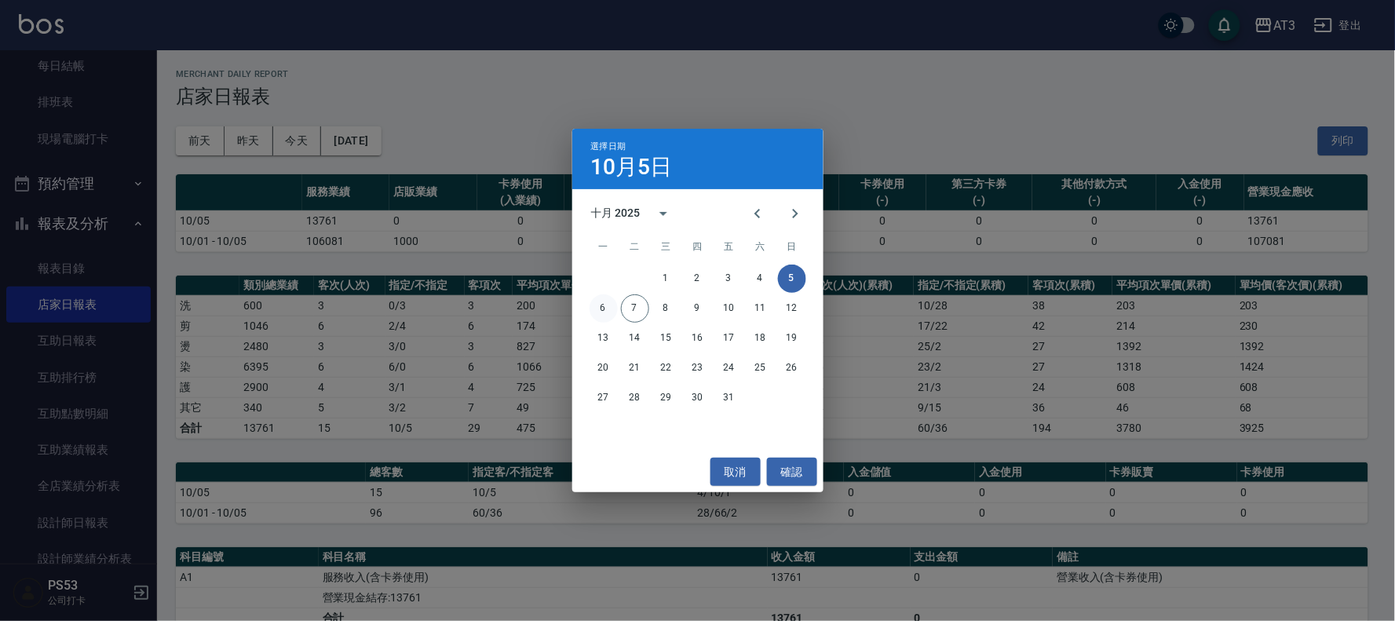
click at [613, 310] on button "6" at bounding box center [604, 308] width 28 height 28
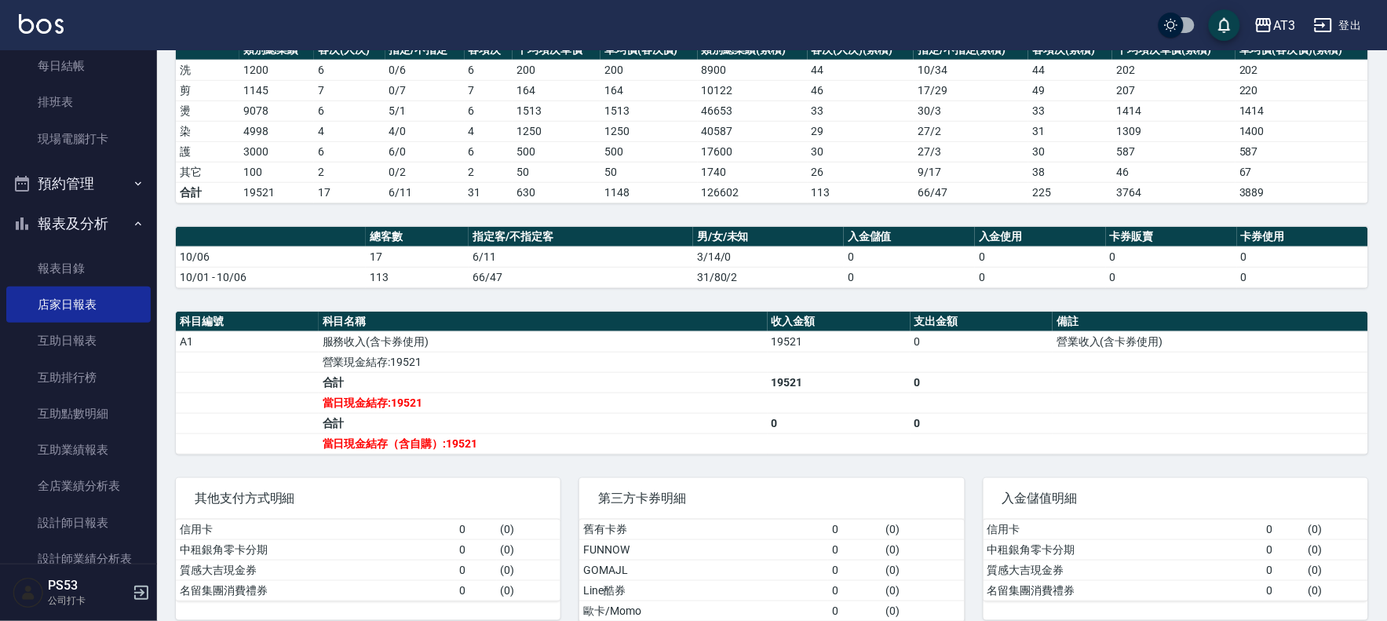
scroll to position [261, 0]
